Goal: Transaction & Acquisition: Purchase product/service

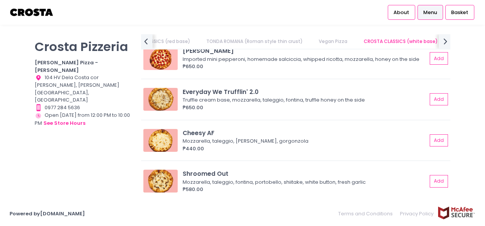
scroll to position [724, 0]
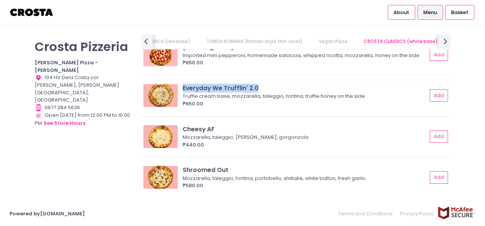
drag, startPoint x: 184, startPoint y: 94, endPoint x: 257, endPoint y: 96, distance: 73.6
click at [257, 93] on div "Everyday We Trufflin' 2.0" at bounding box center [305, 88] width 244 height 9
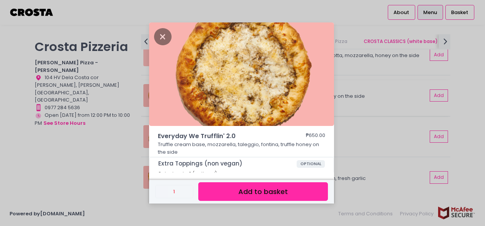
copy div "Everyday We Trufflin' 2.0"
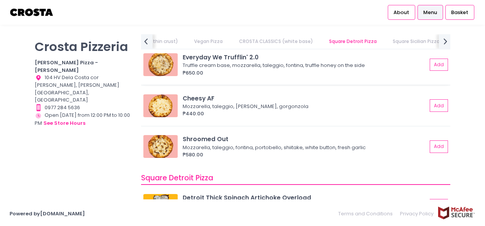
scroll to position [724, 0]
